Goal: Task Accomplishment & Management: Manage account settings

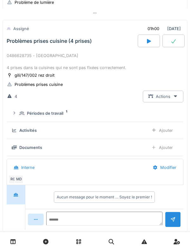
click at [64, 48] on div "Problèmes prises cuisine (4 prises)" at bounding box center [71, 41] width 132 height 13
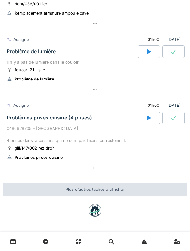
scroll to position [265, 0]
click at [17, 121] on div "Problèmes prises cuisine (4 prises)" at bounding box center [71, 118] width 132 height 13
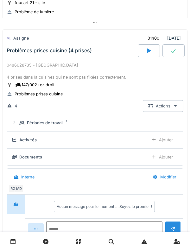
scroll to position [336, 0]
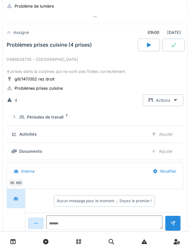
click at [24, 123] on summary "Périodes de travail 1" at bounding box center [95, 117] width 172 height 12
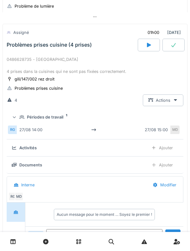
click at [25, 120] on div "Périodes de travail 1" at bounding box center [97, 117] width 157 height 6
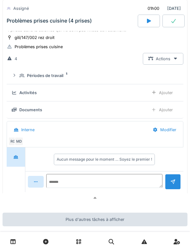
scroll to position [379, 0]
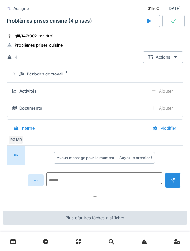
click at [2, 243] on div at bounding box center [95, 241] width 190 height 19
click at [99, 248] on div at bounding box center [95, 241] width 190 height 19
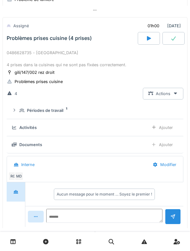
click at [20, 116] on summary "Périodes de travail 1" at bounding box center [95, 111] width 172 height 12
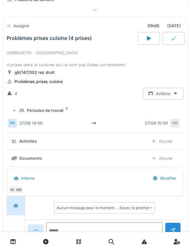
click at [25, 111] on div "Périodes de travail 1" at bounding box center [97, 110] width 157 height 6
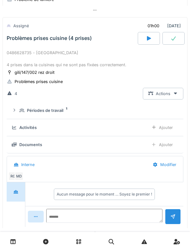
click at [16, 127] on icon at bounding box center [14, 128] width 5 height 4
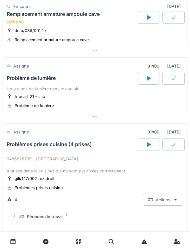
scroll to position [233, 0]
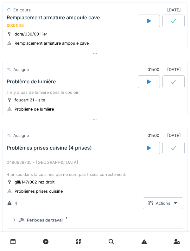
click at [31, 145] on div "Problèmes prises cuisine (4 prises)" at bounding box center [71, 148] width 132 height 13
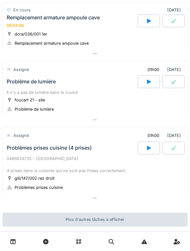
click at [18, 84] on div "Problème de lumière" at bounding box center [31, 82] width 49 height 6
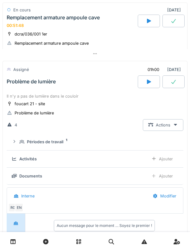
scroll to position [270, 0]
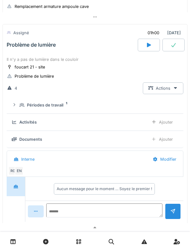
click at [28, 81] on div "Il n'y a pas de lumière dans le couloir foucart 21 - site Problème de lumière 4…" at bounding box center [95, 139] width 185 height 168
click at [22, 108] on div "Périodes de travail 1" at bounding box center [97, 105] width 157 height 6
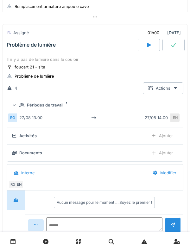
click at [20, 105] on icon at bounding box center [21, 105] width 5 height 4
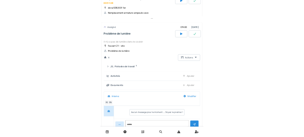
scroll to position [251, 0]
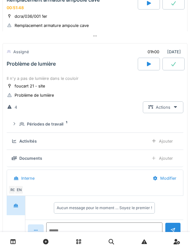
click at [9, 69] on div "Problème de lumière" at bounding box center [71, 64] width 132 height 13
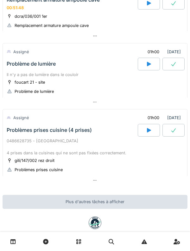
click at [30, 15] on div "dcra/036/001 1er" at bounding box center [31, 16] width 33 height 6
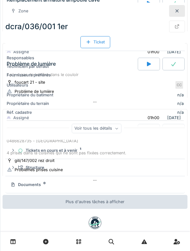
click at [23, 35] on div "dcra/036/001 1er Ticket" at bounding box center [95, 33] width 180 height 31
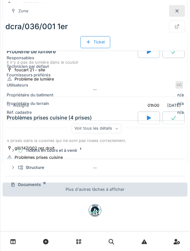
scroll to position [259, 0]
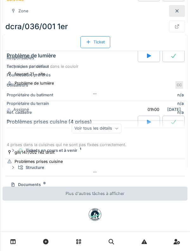
click at [179, 15] on div at bounding box center [177, 11] width 16 height 12
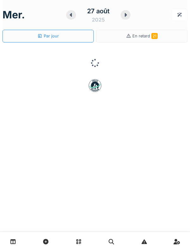
click at [17, 239] on link at bounding box center [13, 241] width 16 height 15
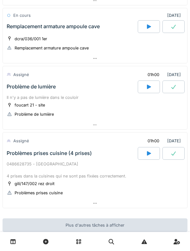
scroll to position [263, 0]
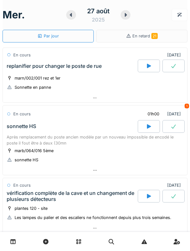
click at [87, 31] on div "Par jour" at bounding box center [48, 36] width 91 height 13
